Goal: Information Seeking & Learning: Find specific page/section

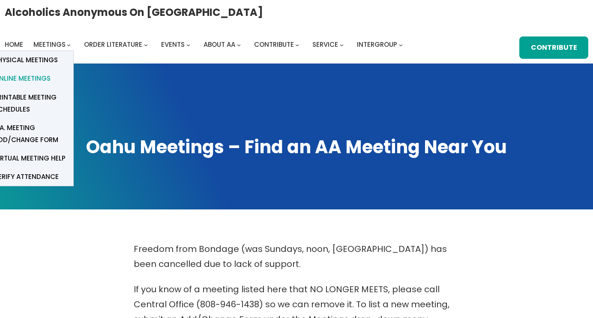
click at [51, 72] on span "Online Meetings" at bounding box center [22, 78] width 57 height 12
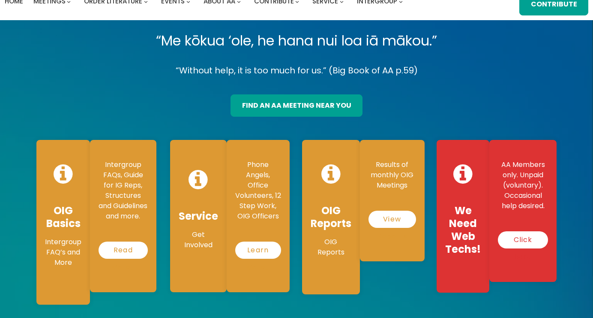
scroll to position [45, 0]
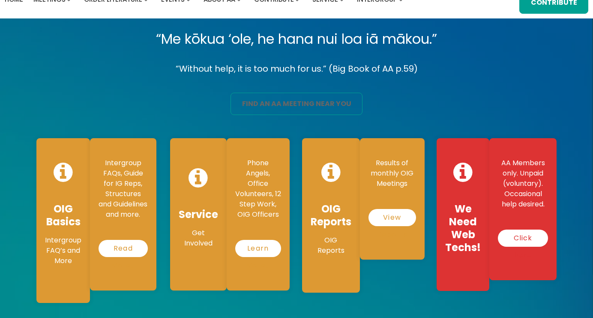
click at [254, 104] on link "find an aa meeting near you" at bounding box center [297, 104] width 132 height 22
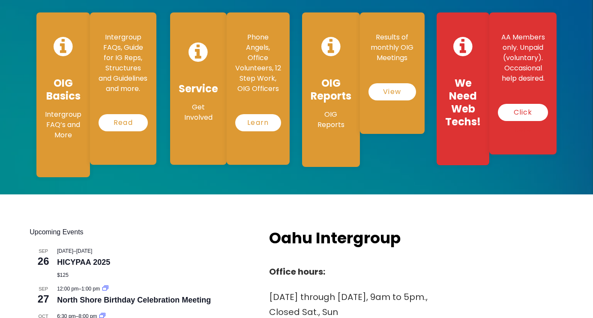
scroll to position [175, 0]
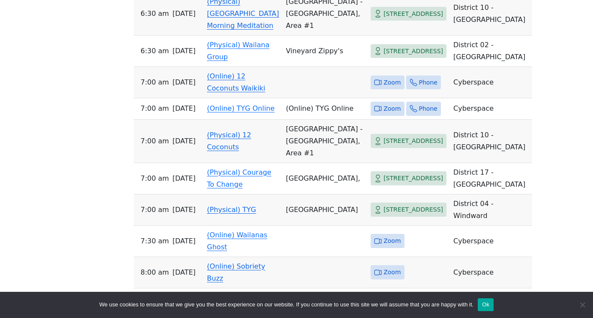
scroll to position [554, 0]
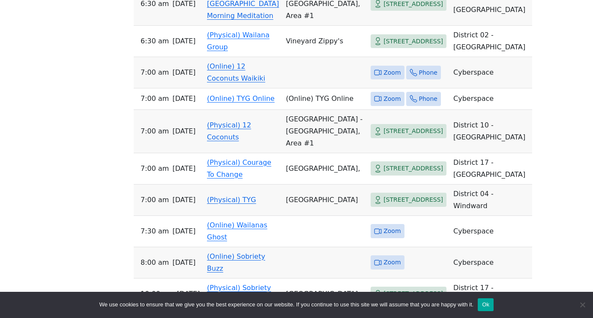
click at [226, 82] on link "(Online) 12 Coconuts Waikiki" at bounding box center [236, 72] width 58 height 20
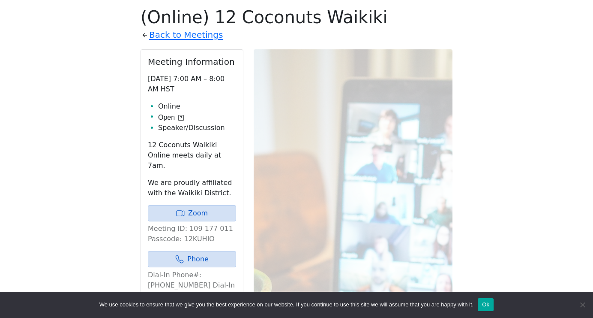
click at [197, 230] on p "Meeting ID: 109 177 011 Passcode: 12KUHIO" at bounding box center [192, 233] width 88 height 21
copy p "12KUHIO"
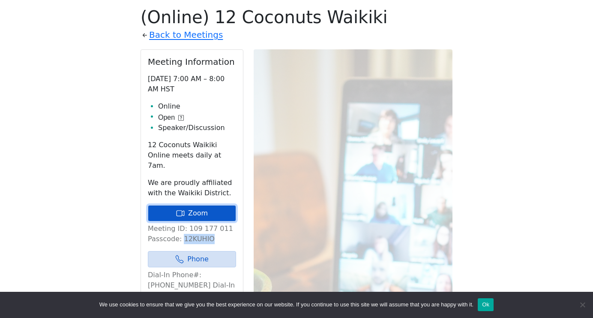
click at [207, 205] on link "Zoom" at bounding box center [192, 213] width 88 height 16
copy p "12KUHIO"
